Goal: Information Seeking & Learning: Find specific fact

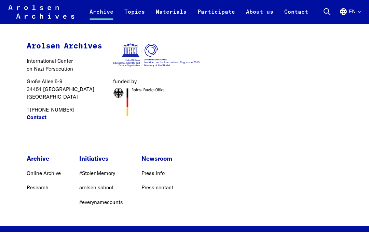
scroll to position [1597, 0]
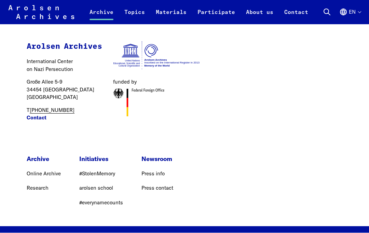
click at [58, 177] on link "Online Archive" at bounding box center [44, 174] width 34 height 6
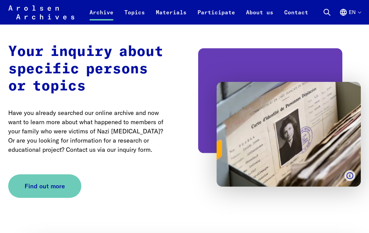
scroll to position [1157, 0]
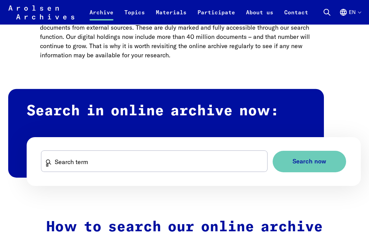
scroll to position [333, 0]
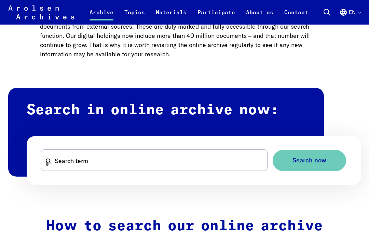
click at [315, 158] on span "Search now" at bounding box center [310, 161] width 34 height 7
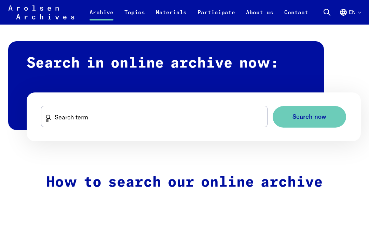
scroll to position [364, 0]
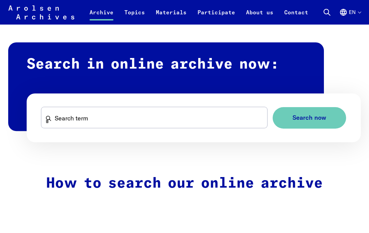
click at [314, 116] on span "Search now" at bounding box center [310, 117] width 34 height 7
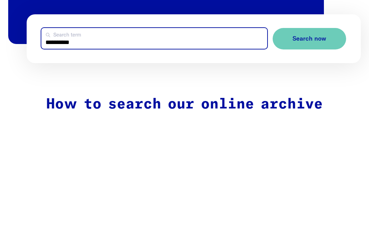
type input "**********"
click at [309, 107] on button "Search now" at bounding box center [309, 118] width 73 height 22
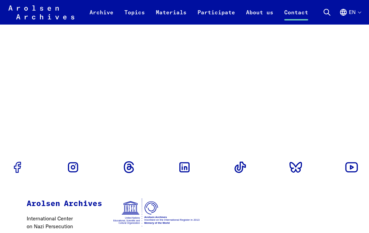
scroll to position [871, 0]
